Goal: Check status: Check status

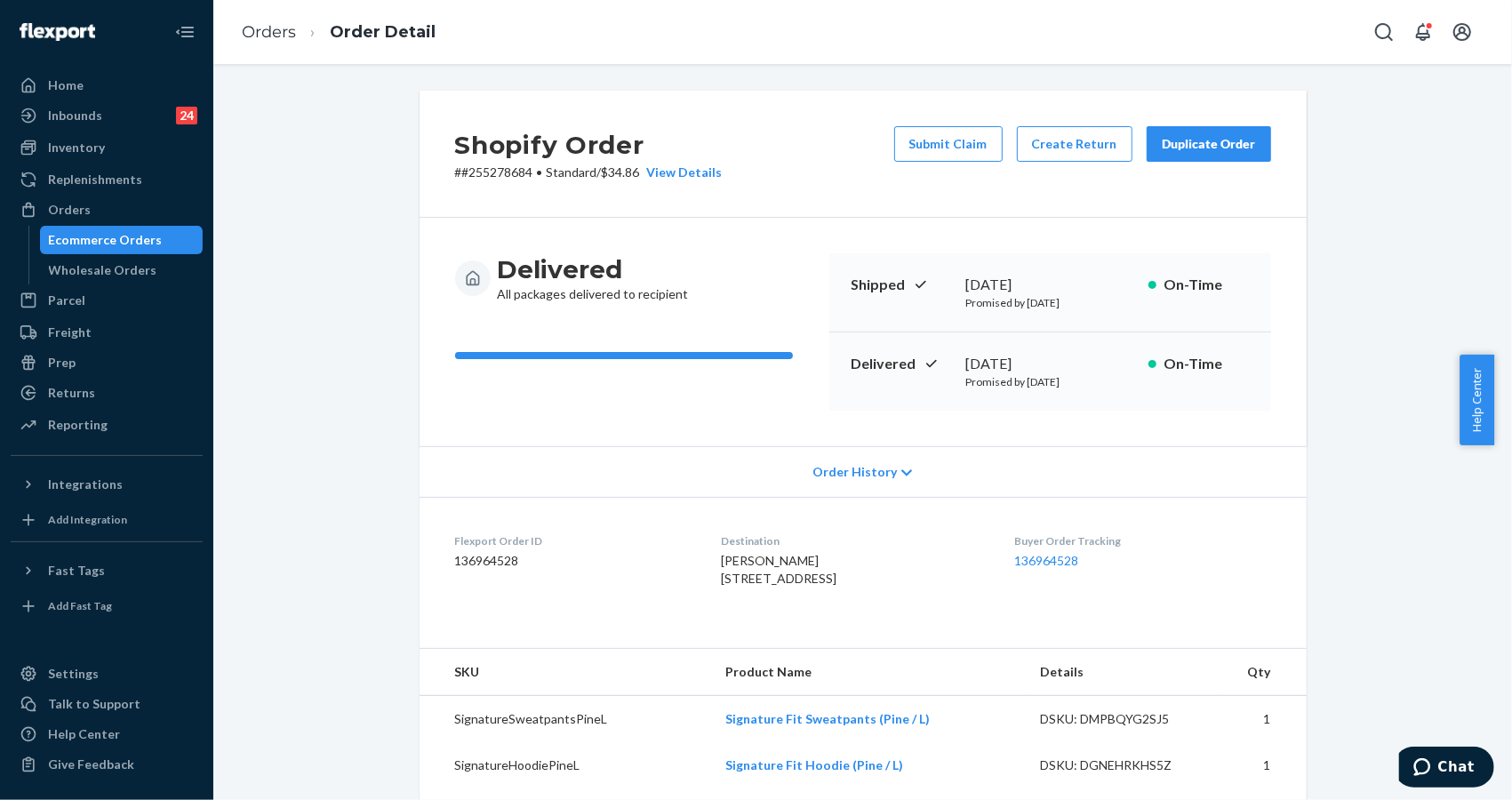
drag, startPoint x: 408, startPoint y: 339, endPoint x: 393, endPoint y: 348, distance: 17.5
drag, startPoint x: 1372, startPoint y: 179, endPoint x: 1347, endPoint y: 175, distance: 25.3
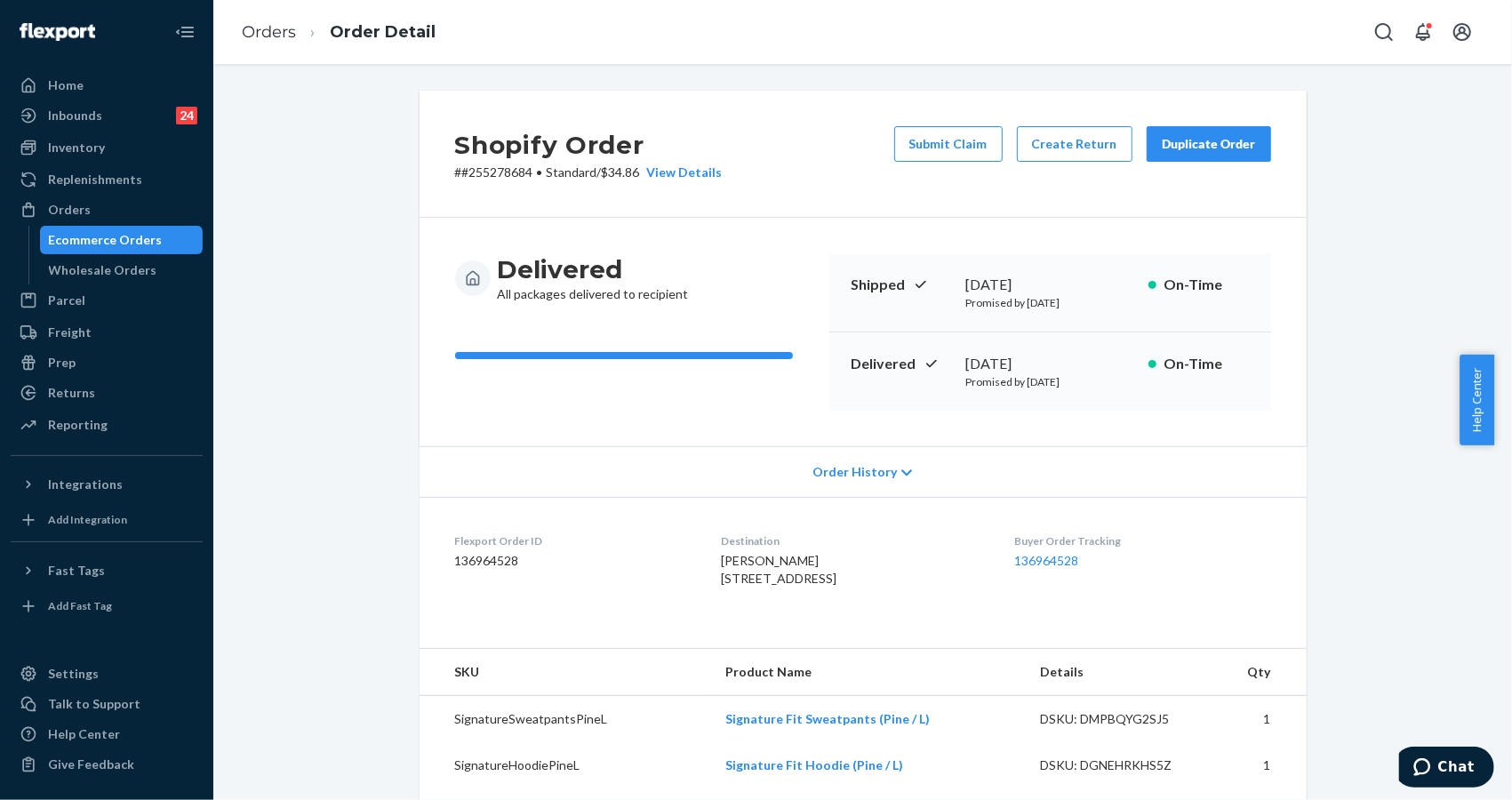
click at [97, 151] on div "Inventory" at bounding box center [76, 147] width 57 height 18
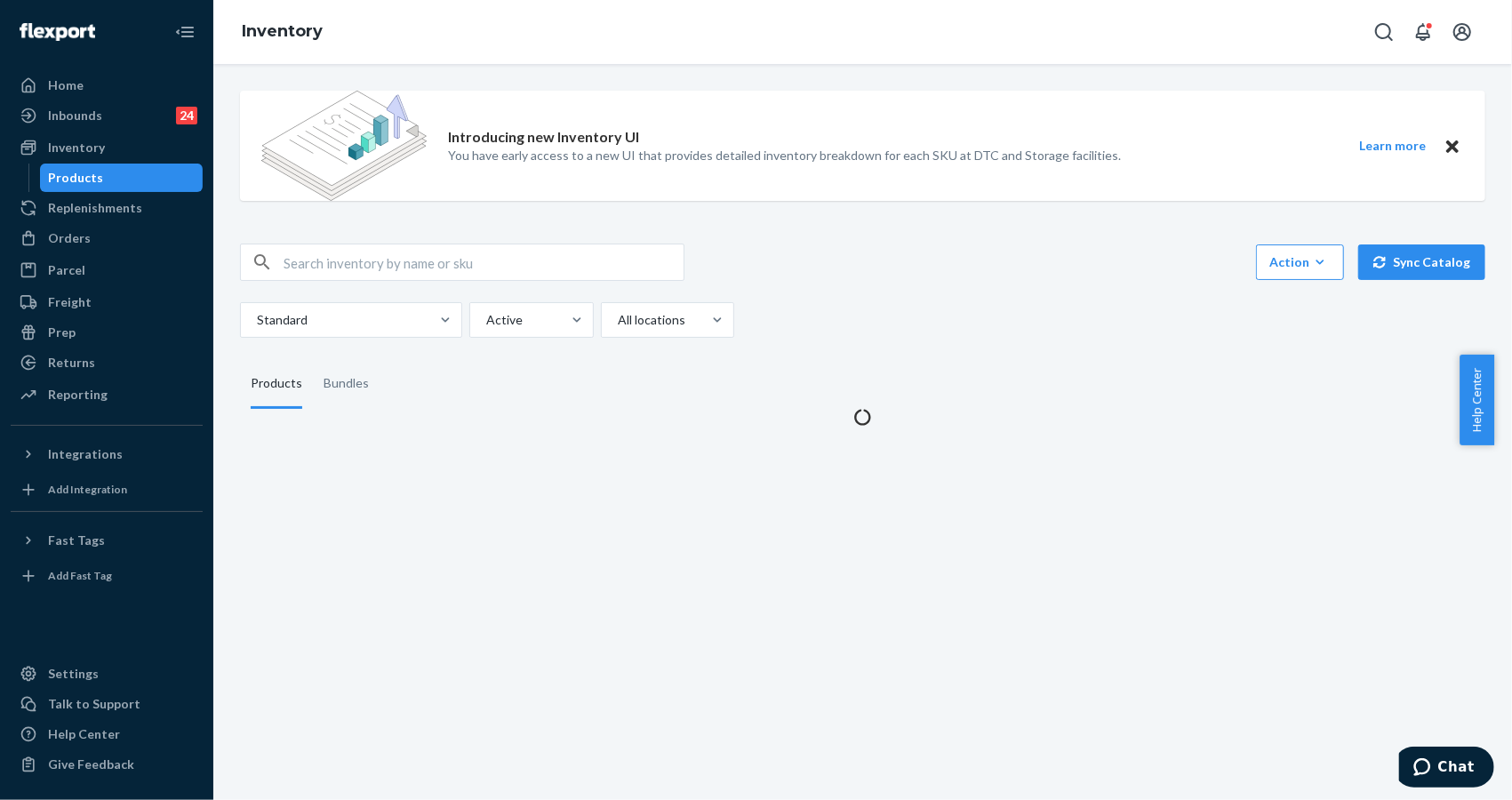
click at [1290, 148] on div "Introducing new Inventory UI You have early access to a new UI that provides de…" at bounding box center [863, 145] width 1245 height 110
click at [543, 280] on div at bounding box center [462, 262] width 444 height 37
click at [542, 255] on input "text" at bounding box center [483, 262] width 400 height 35
paste input "DNDTravelHoodieObsidian3X"
click at [456, 261] on input "DNDTravelHoodieObsidian3X" at bounding box center [483, 262] width 400 height 35
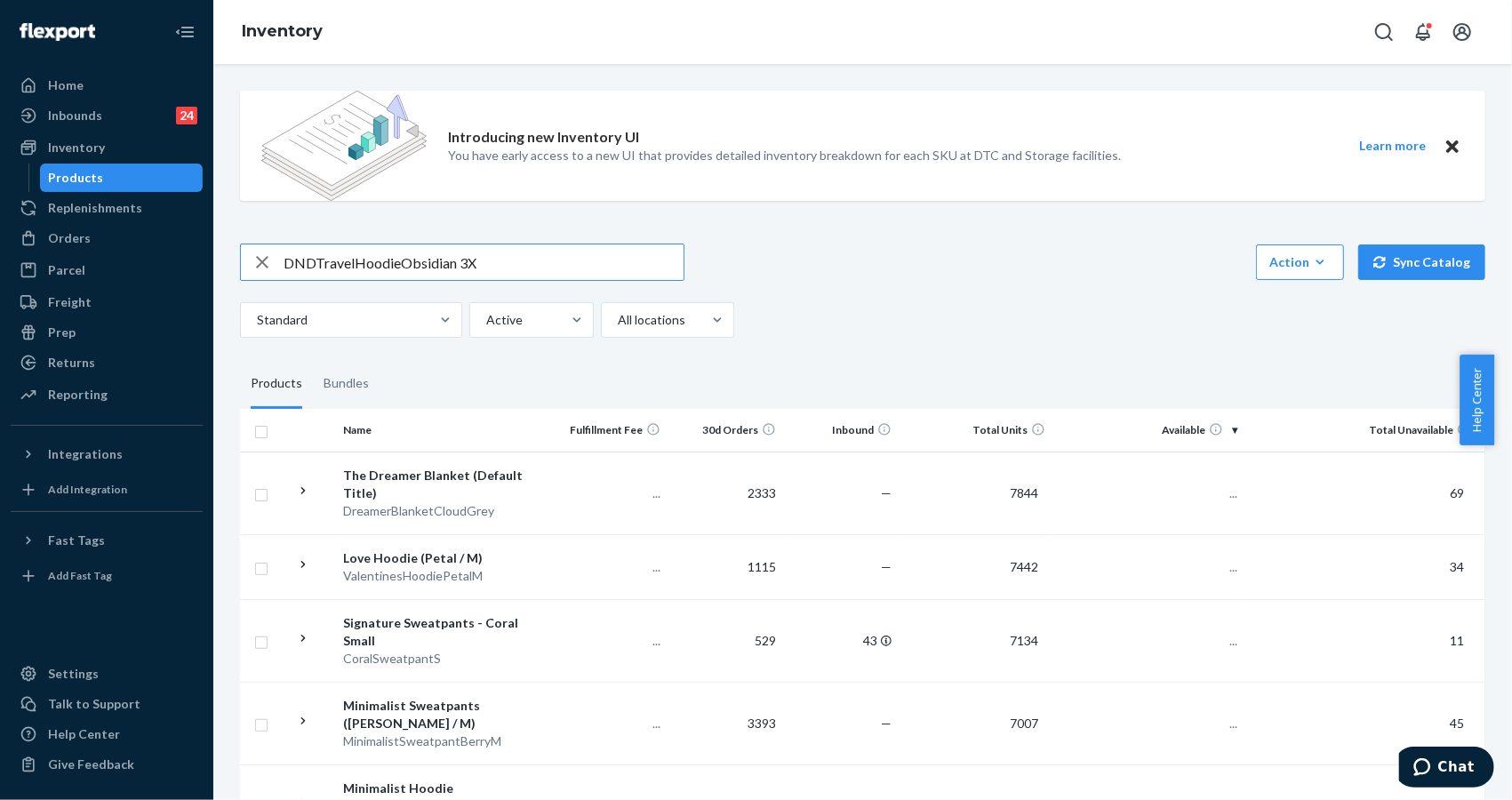
click at [392, 261] on input "DNDTravelHoodieObsidian 3X" at bounding box center [483, 262] width 400 height 35
click at [396, 262] on input "DNDTravelHoodieObsidian 3X" at bounding box center [483, 262] width 400 height 35
click at [353, 262] on input "DNDTravelHoodie Obsidian 3X" at bounding box center [483, 262] width 400 height 35
click at [314, 262] on input "DNDTravel Hoodie Obsidian 3X" at bounding box center [483, 262] width 400 height 35
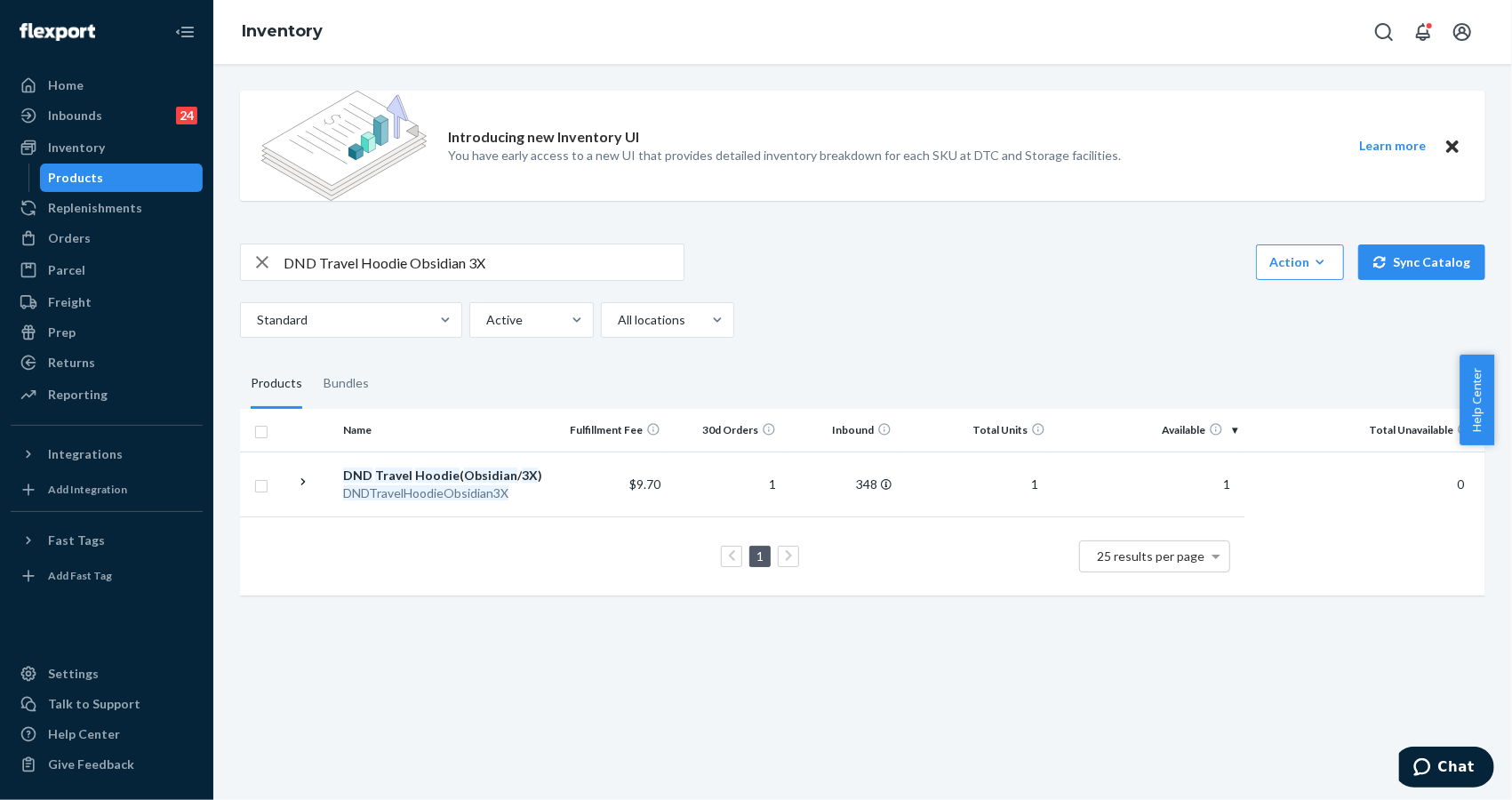
drag, startPoint x: 1305, startPoint y: 142, endPoint x: 1273, endPoint y: 156, distance: 34.9
click at [1305, 142] on div "Introducing new Inventory UI You have early access to a new UI that provides de…" at bounding box center [863, 145] width 1245 height 110
drag, startPoint x: 410, startPoint y: 262, endPoint x: 524, endPoint y: 267, distance: 114.1
click at [524, 267] on input "DND Travel Hoodie Obsidian 3X" at bounding box center [483, 262] width 400 height 35
paste input "[PERSON_NAME] /"
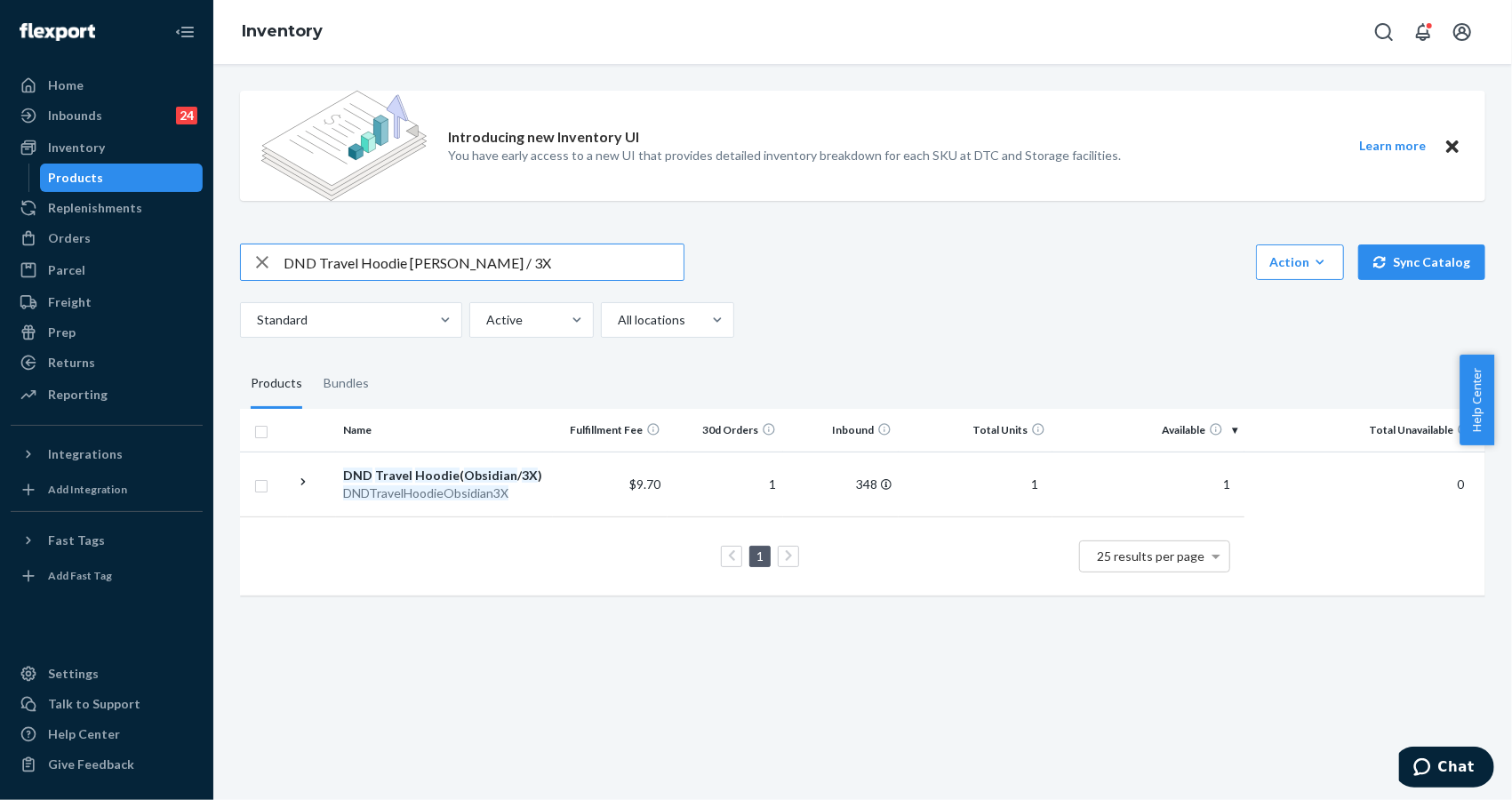
type input "DND Travel Hoodie [PERSON_NAME] / 3X"
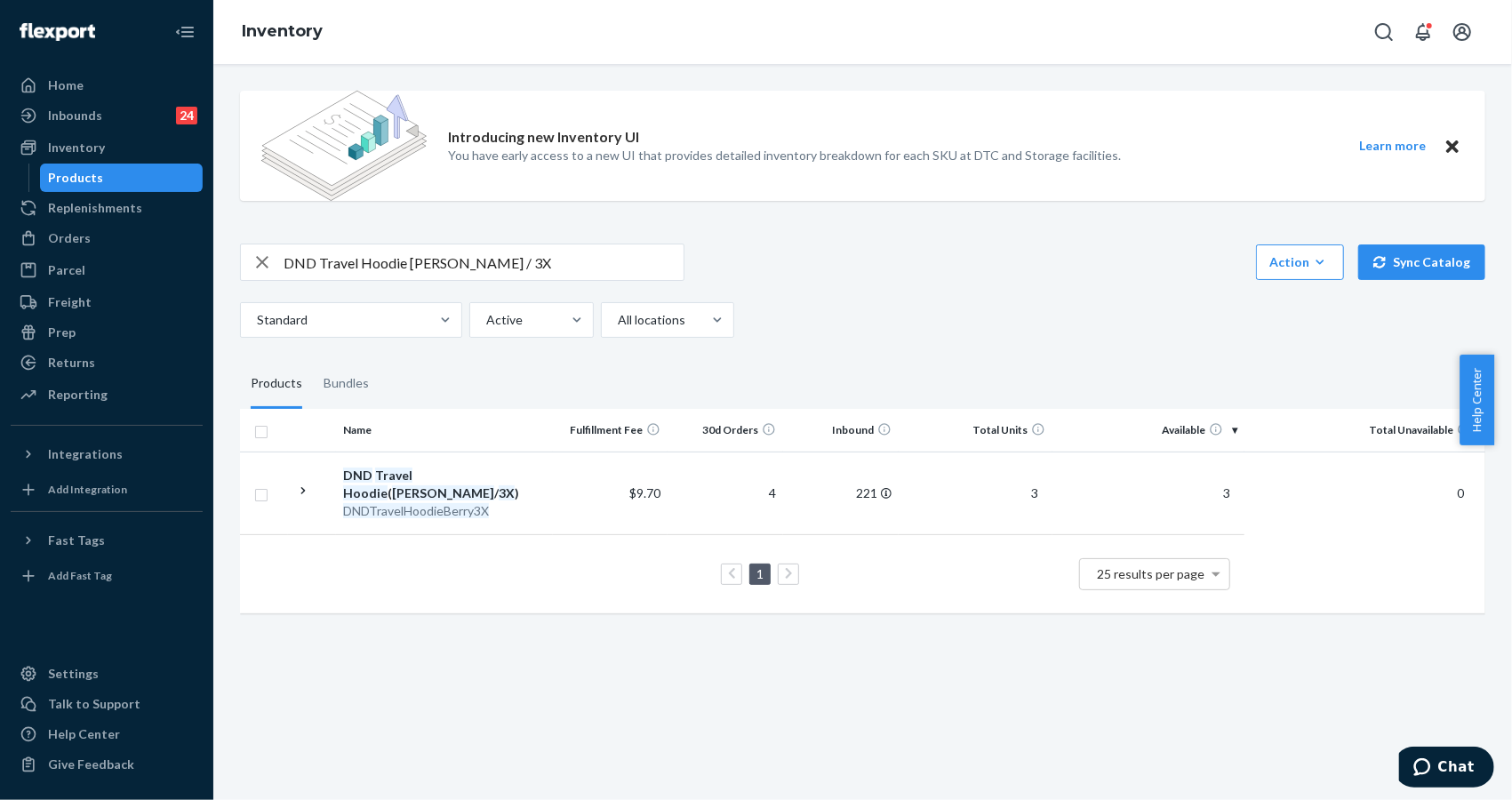
click at [1360, 743] on div "Introducing new Inventory UI You have early access to a new UI that provides de…" at bounding box center [863, 431] width 1299 height 736
click at [85, 241] on div "Orders" at bounding box center [70, 238] width 43 height 18
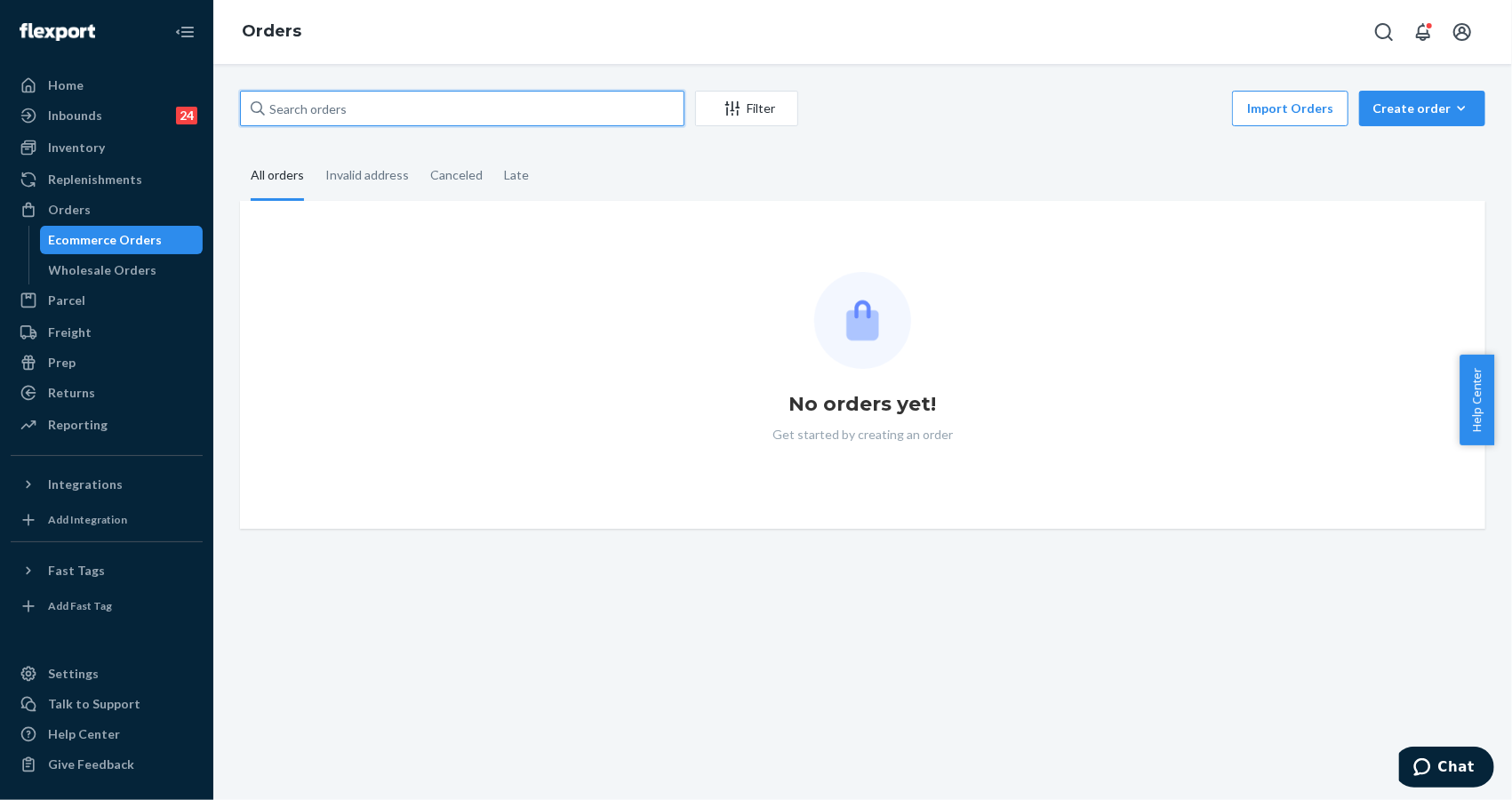
click at [434, 116] on input "text" at bounding box center [462, 108] width 444 height 35
paste input "254261479"
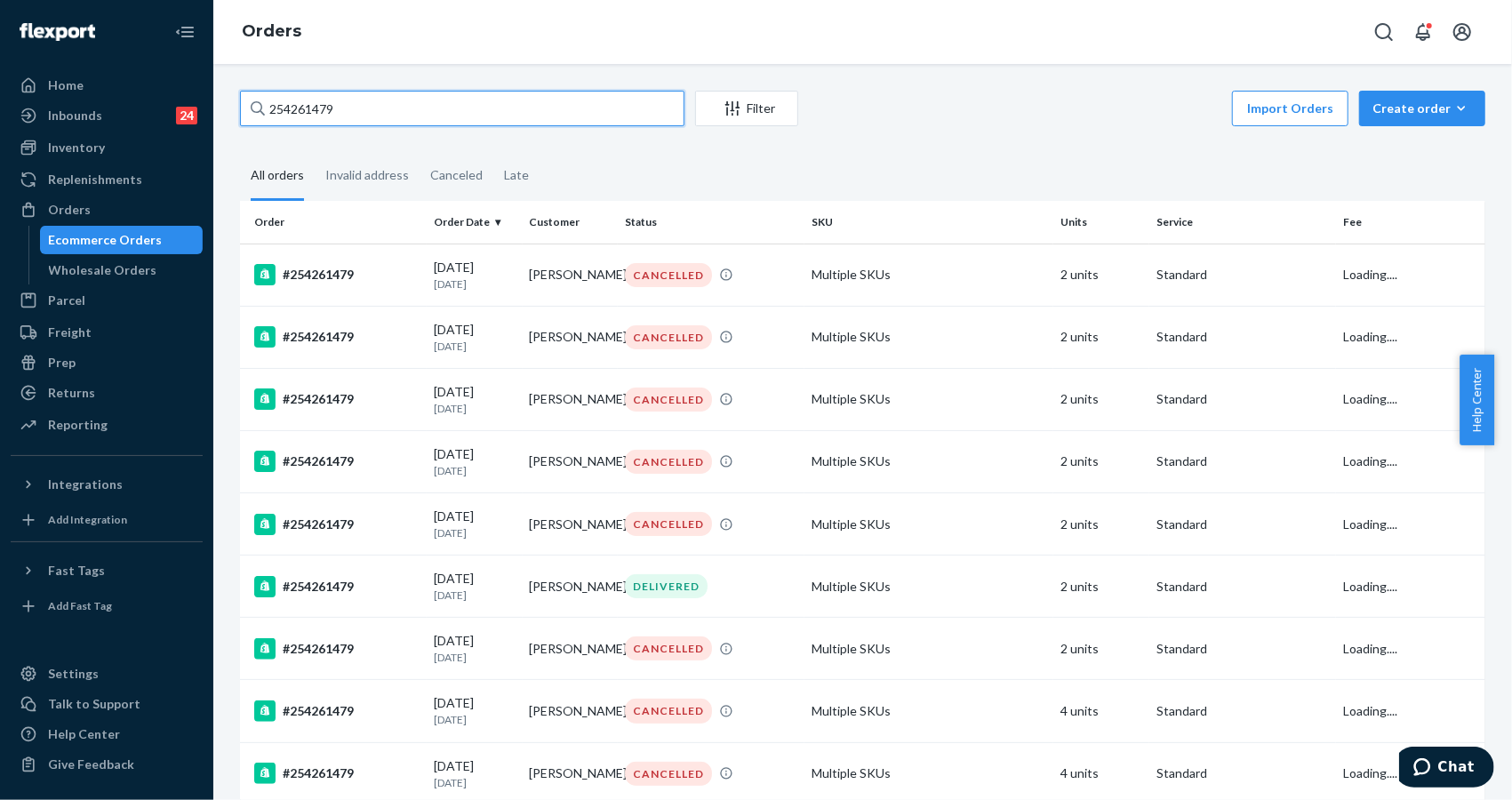
type input "254261479"
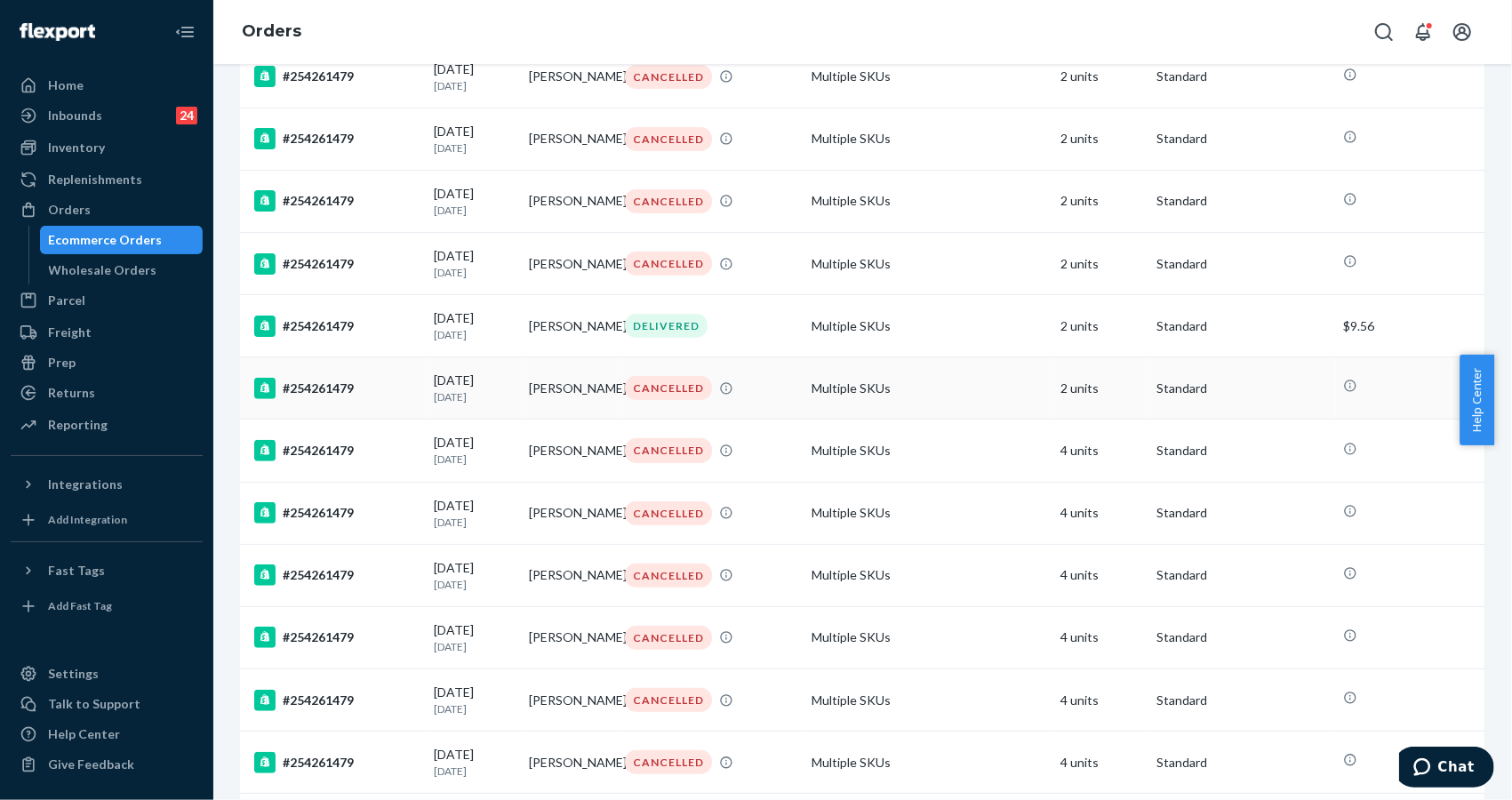
scroll to position [193, 0]
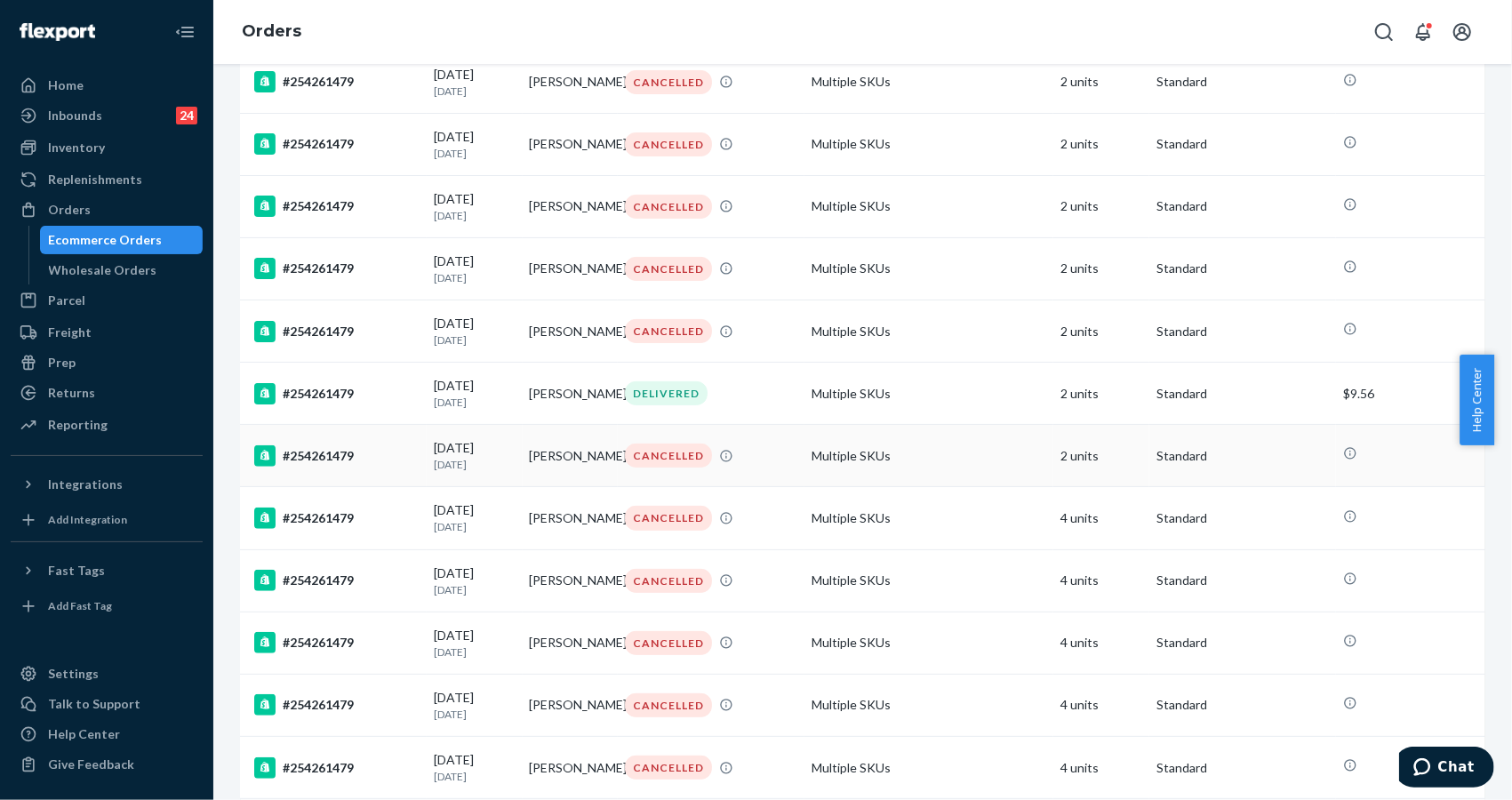
click at [680, 425] on td "CANCELLED" at bounding box center [711, 455] width 186 height 62
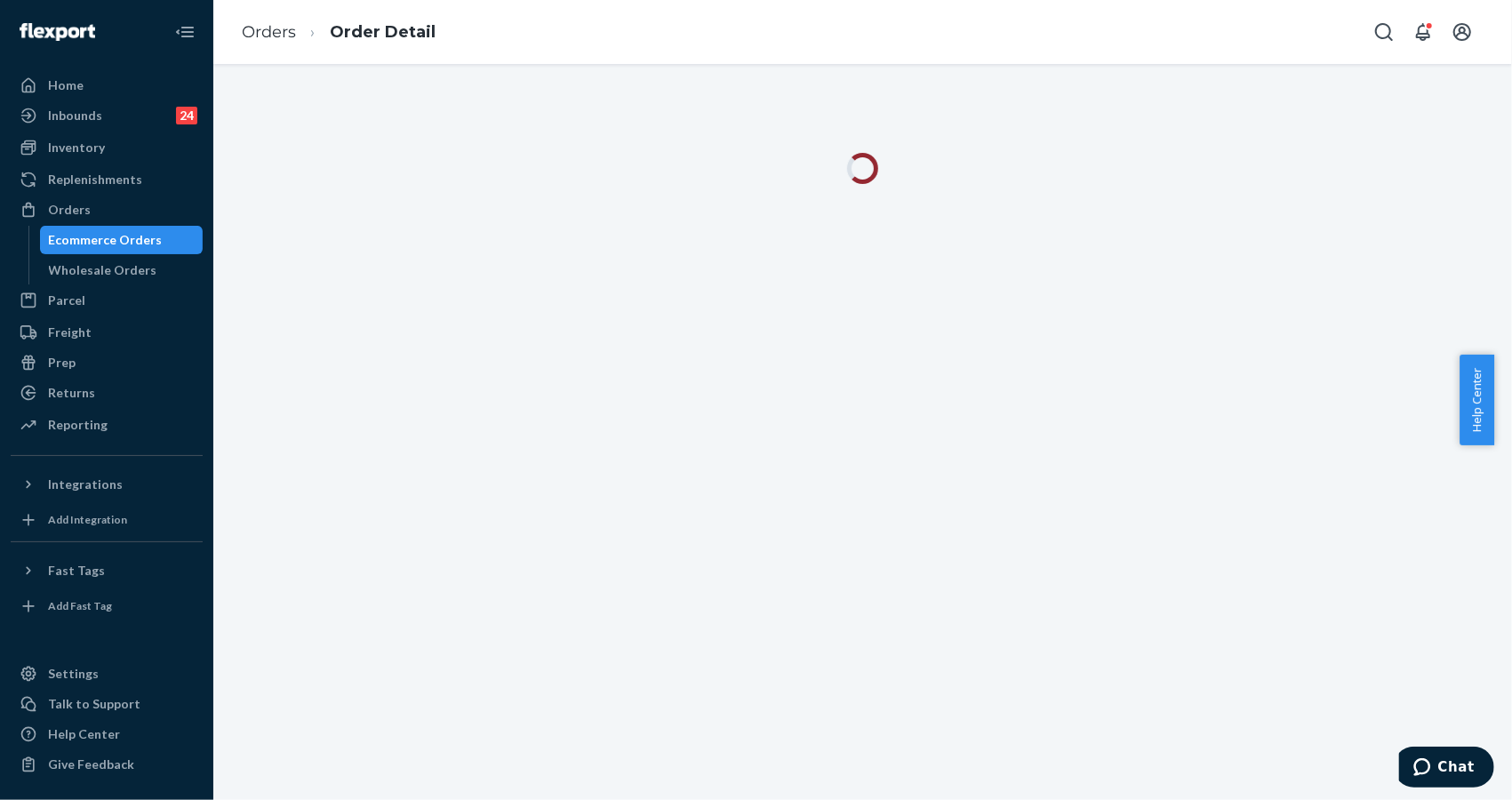
click at [249, 16] on ol "Orders Order Detail" at bounding box center [338, 31] width 223 height 52
click at [253, 24] on link "Orders" at bounding box center [269, 32] width 54 height 20
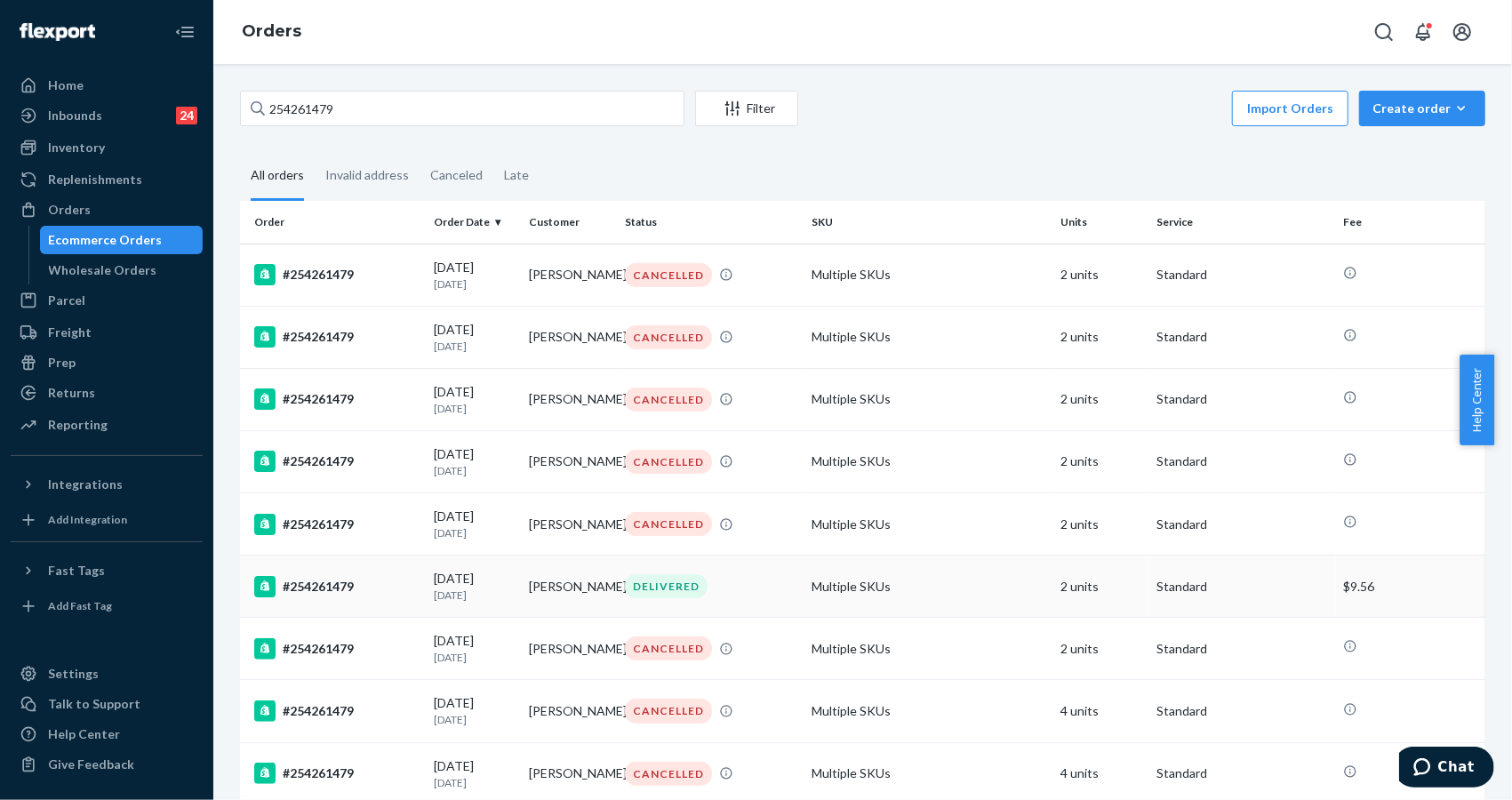
click at [701, 582] on div "DELIVERED" at bounding box center [711, 586] width 179 height 24
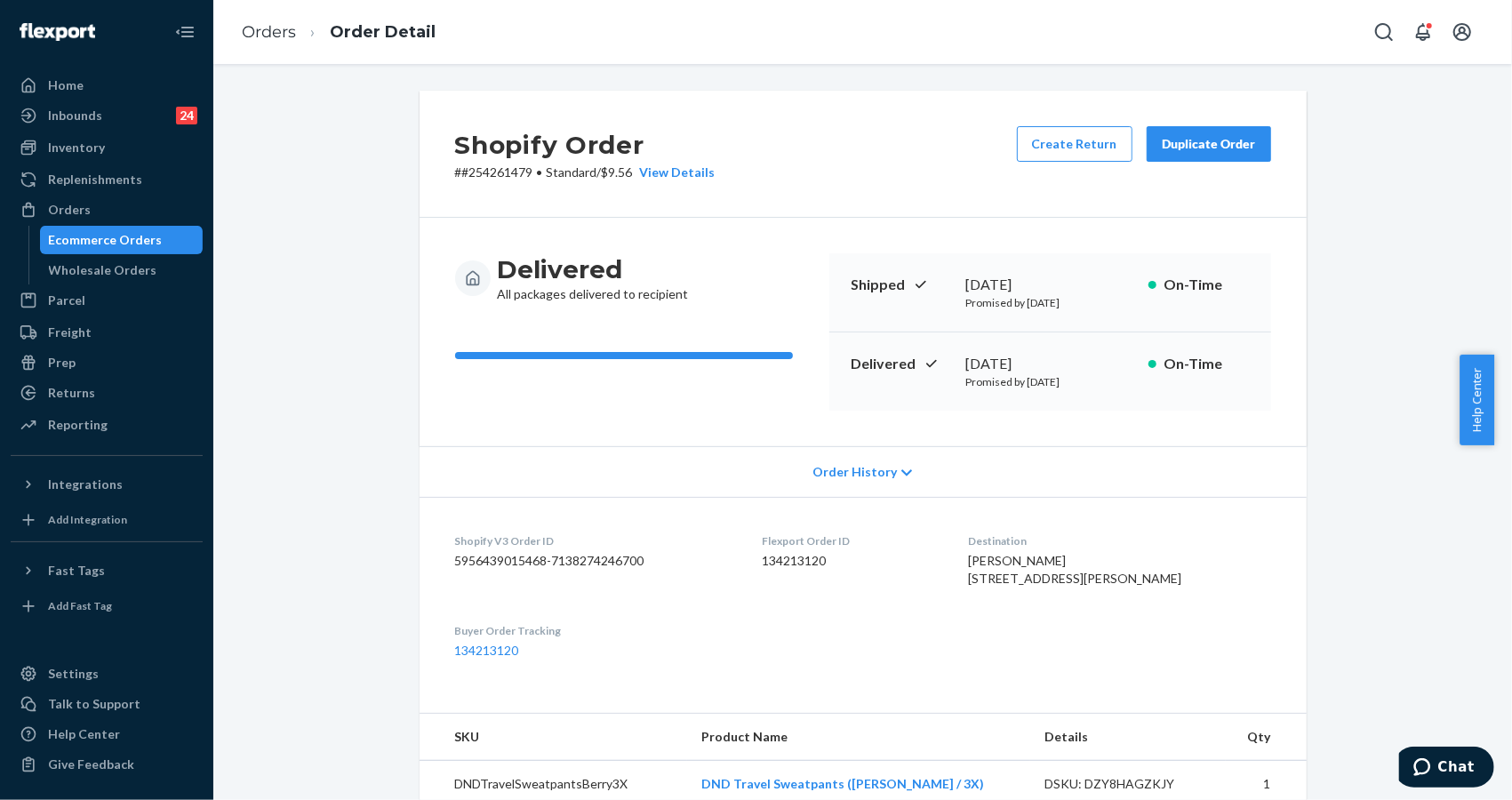
click at [1275, 695] on dl "Shopify V3 Order ID 5956439015468-7138274246700 Flexport Order ID 134213120 Des…" at bounding box center [863, 596] width 887 height 198
